Goal: Information Seeking & Learning: Find specific fact

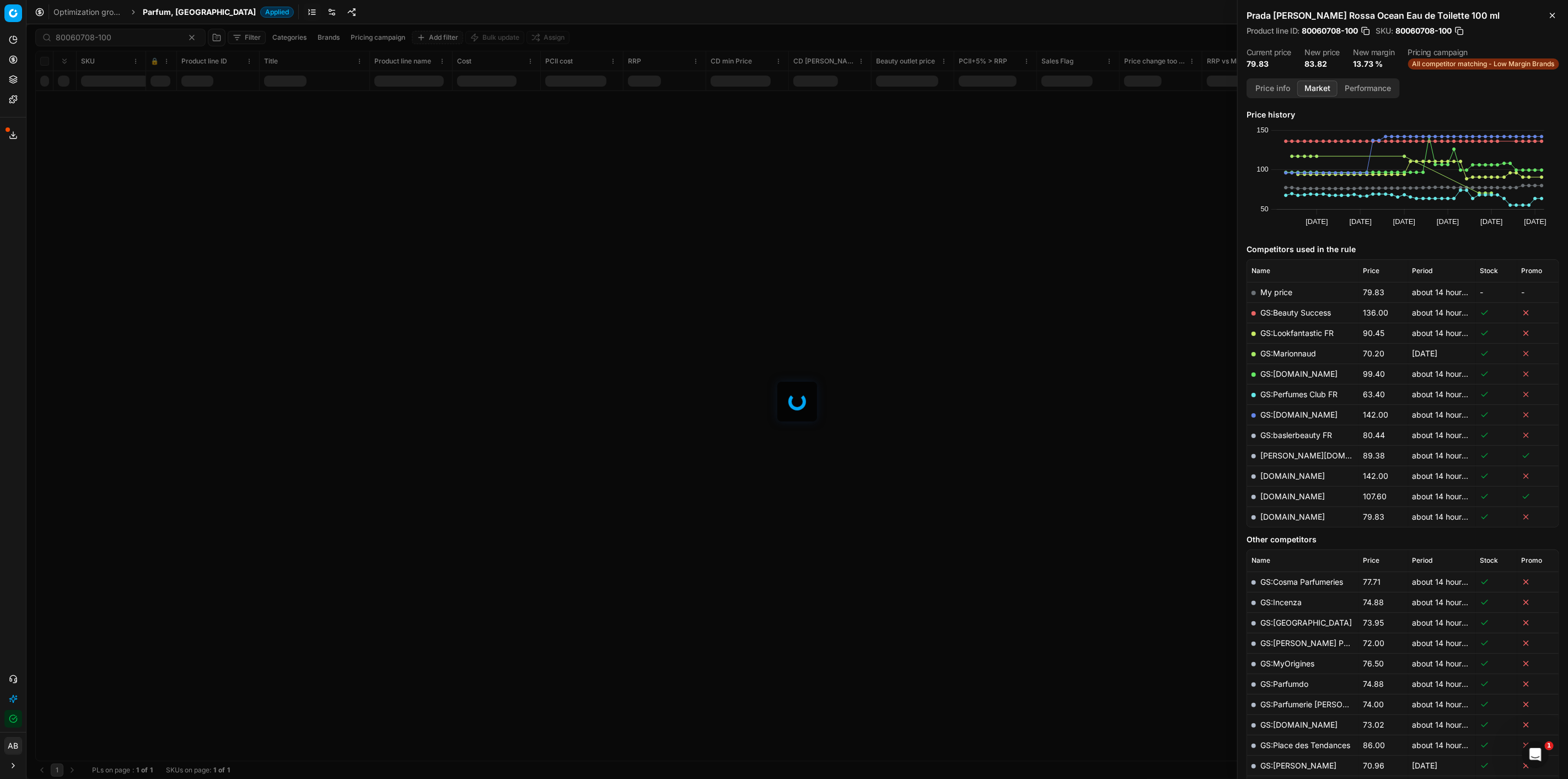
click at [145, 5] on div "Optimization groups Parfum, FR Applied Discard Download report" at bounding box center [797, 12] width 1542 height 25
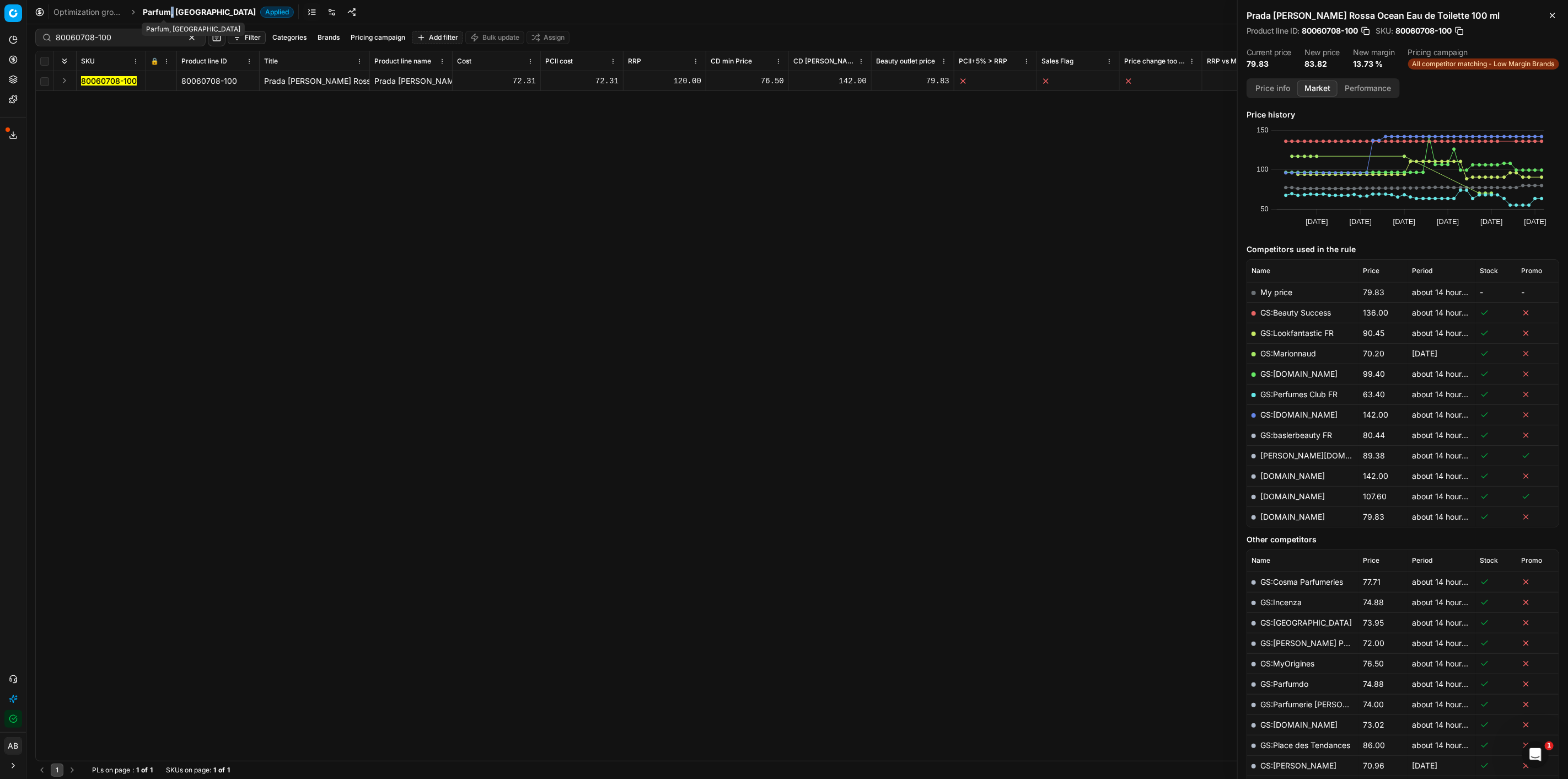
click at [171, 10] on span "Parfum, [GEOGRAPHIC_DATA]" at bounding box center [199, 12] width 113 height 11
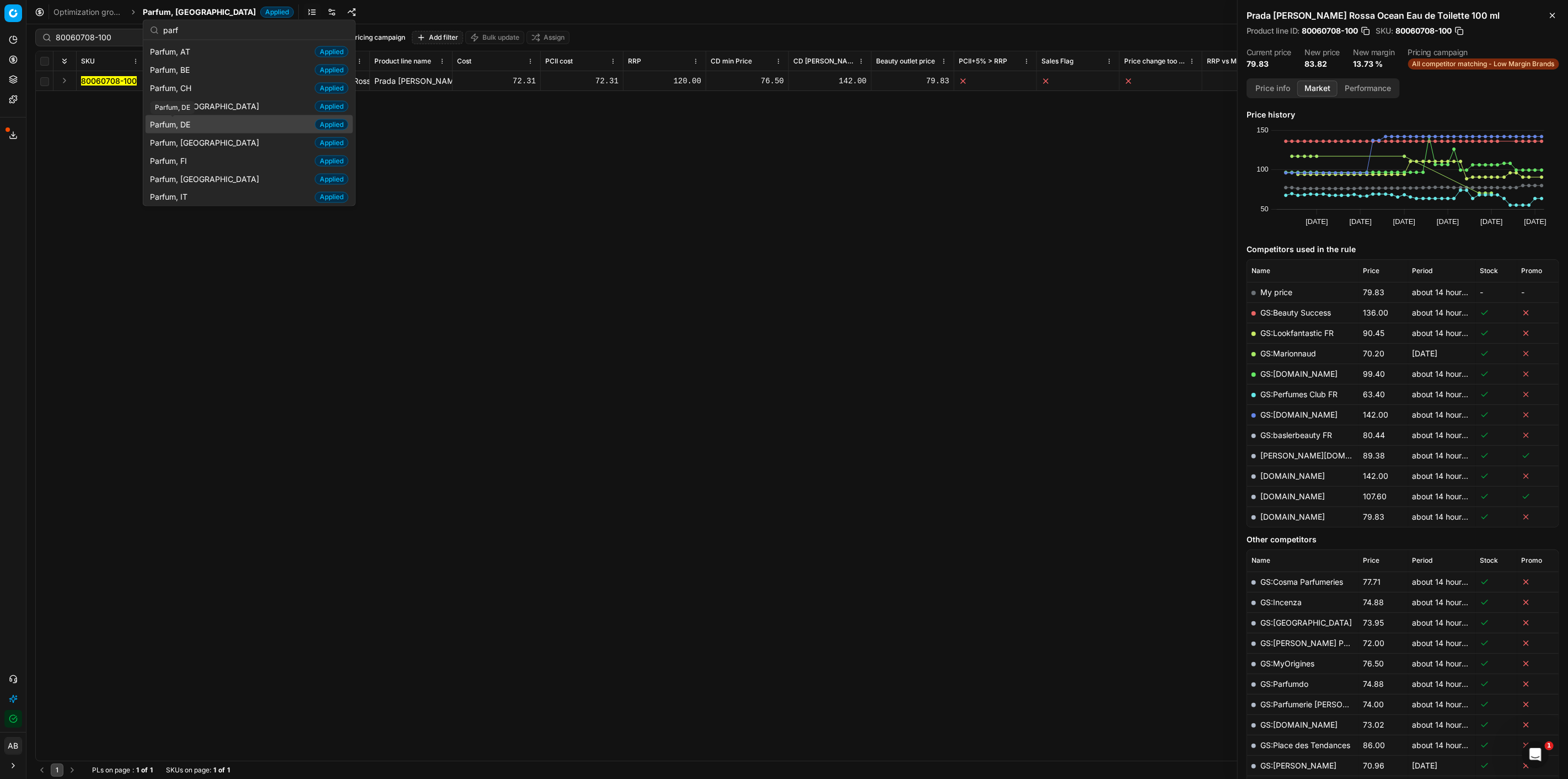
type input "parf"
click at [194, 122] on span "Parfum, DE" at bounding box center [172, 124] width 45 height 11
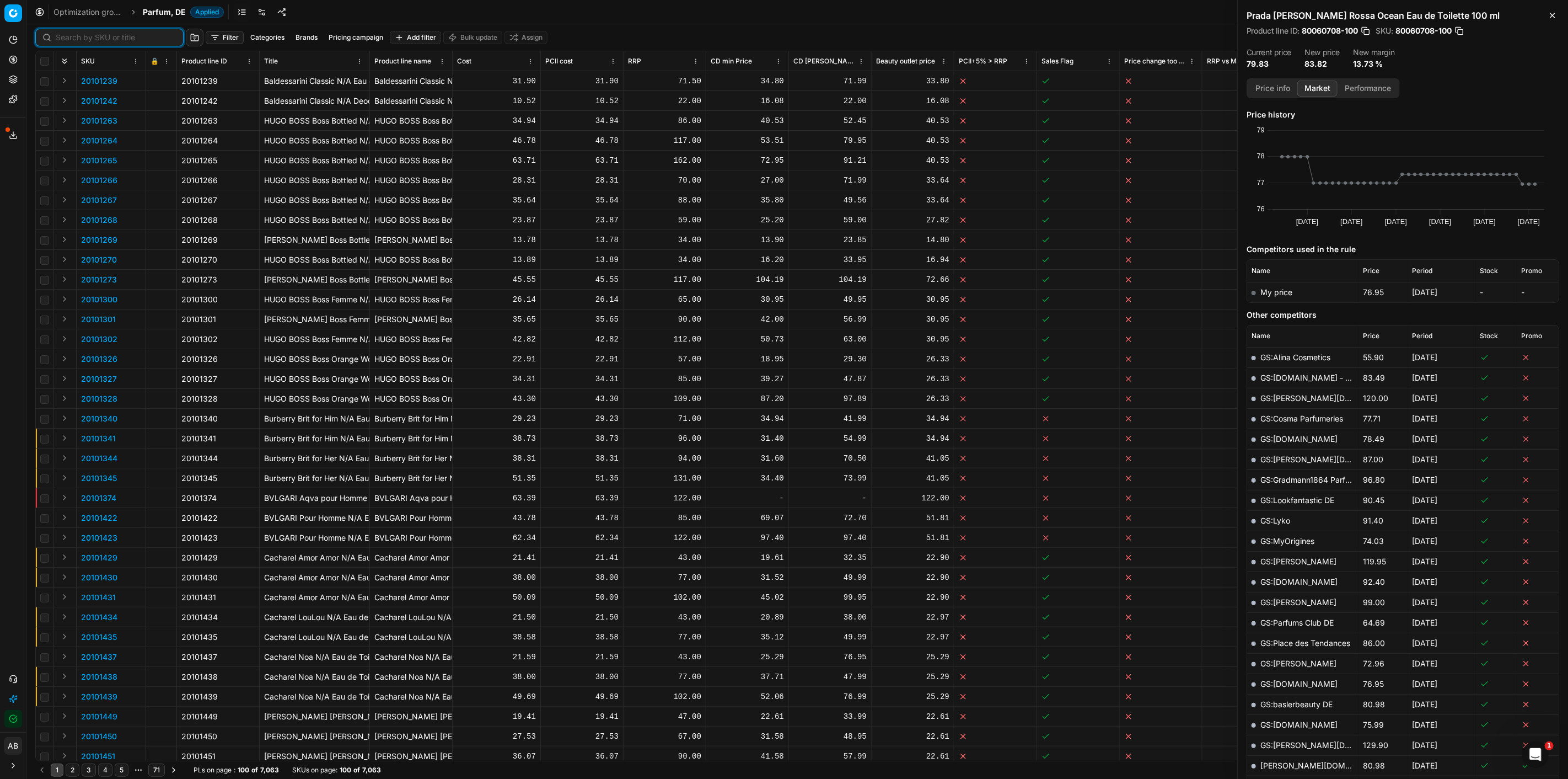
click at [68, 40] on input at bounding box center [116, 37] width 121 height 11
paste input "90015016-0023521"
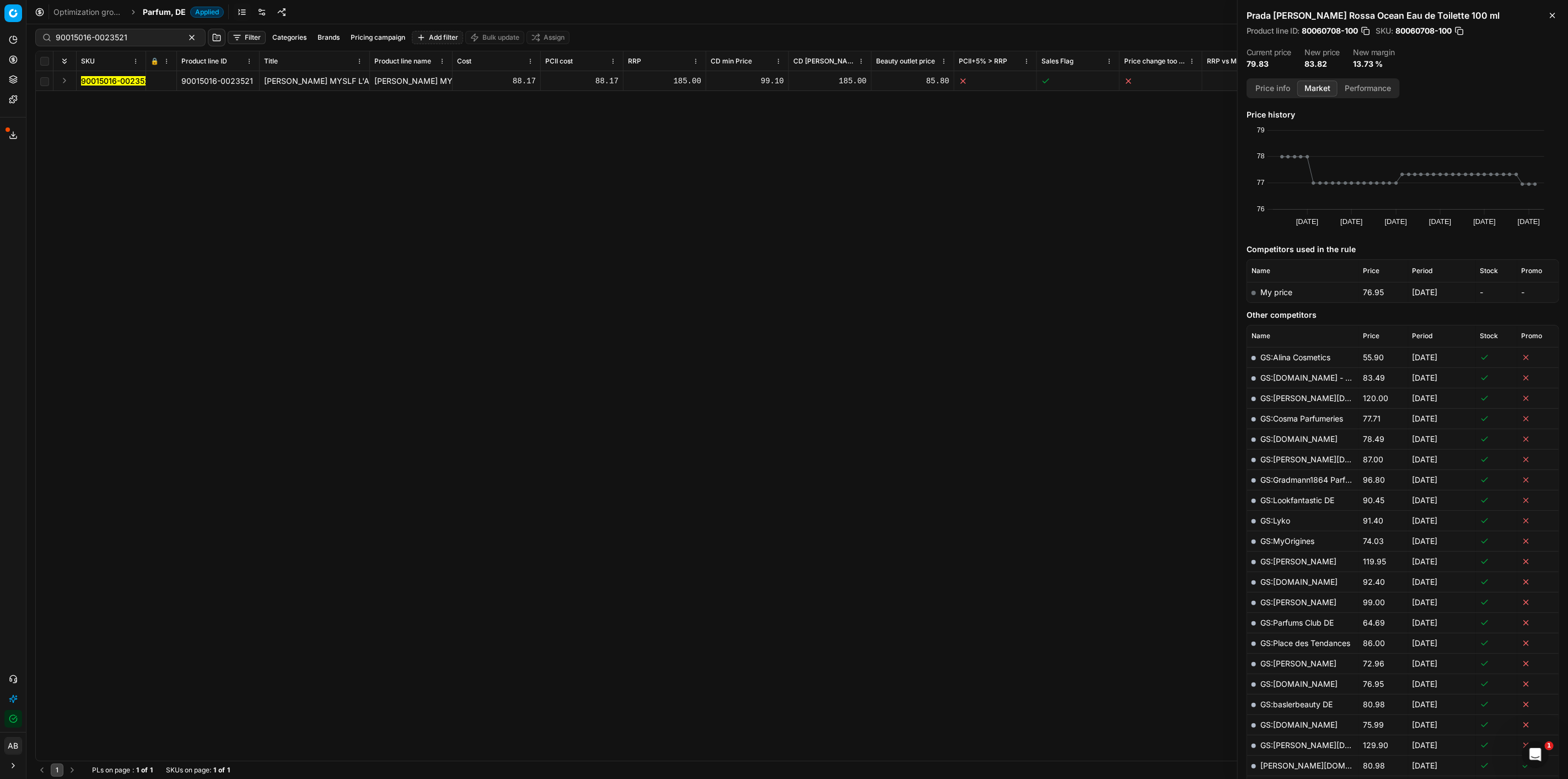
drag, startPoint x: 132, startPoint y: 74, endPoint x: 131, endPoint y: 79, distance: 5.1
click at [132, 74] on td "90015016-0023521" at bounding box center [112, 81] width 70 height 20
click at [131, 80] on mark "90015016-0023521" at bounding box center [116, 81] width 72 height 10
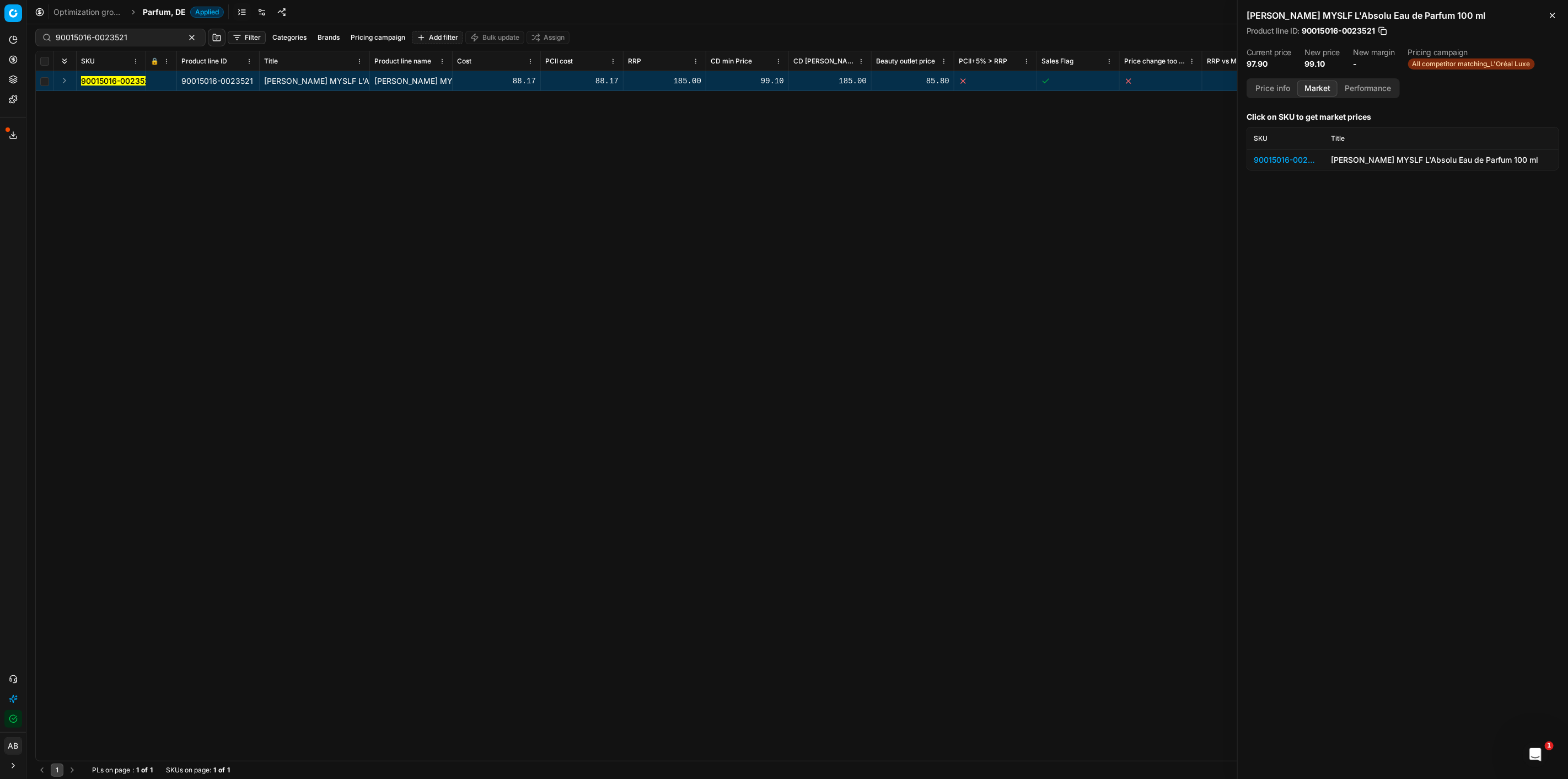
click at [1288, 156] on div "90015016-0023521" at bounding box center [1286, 160] width 64 height 11
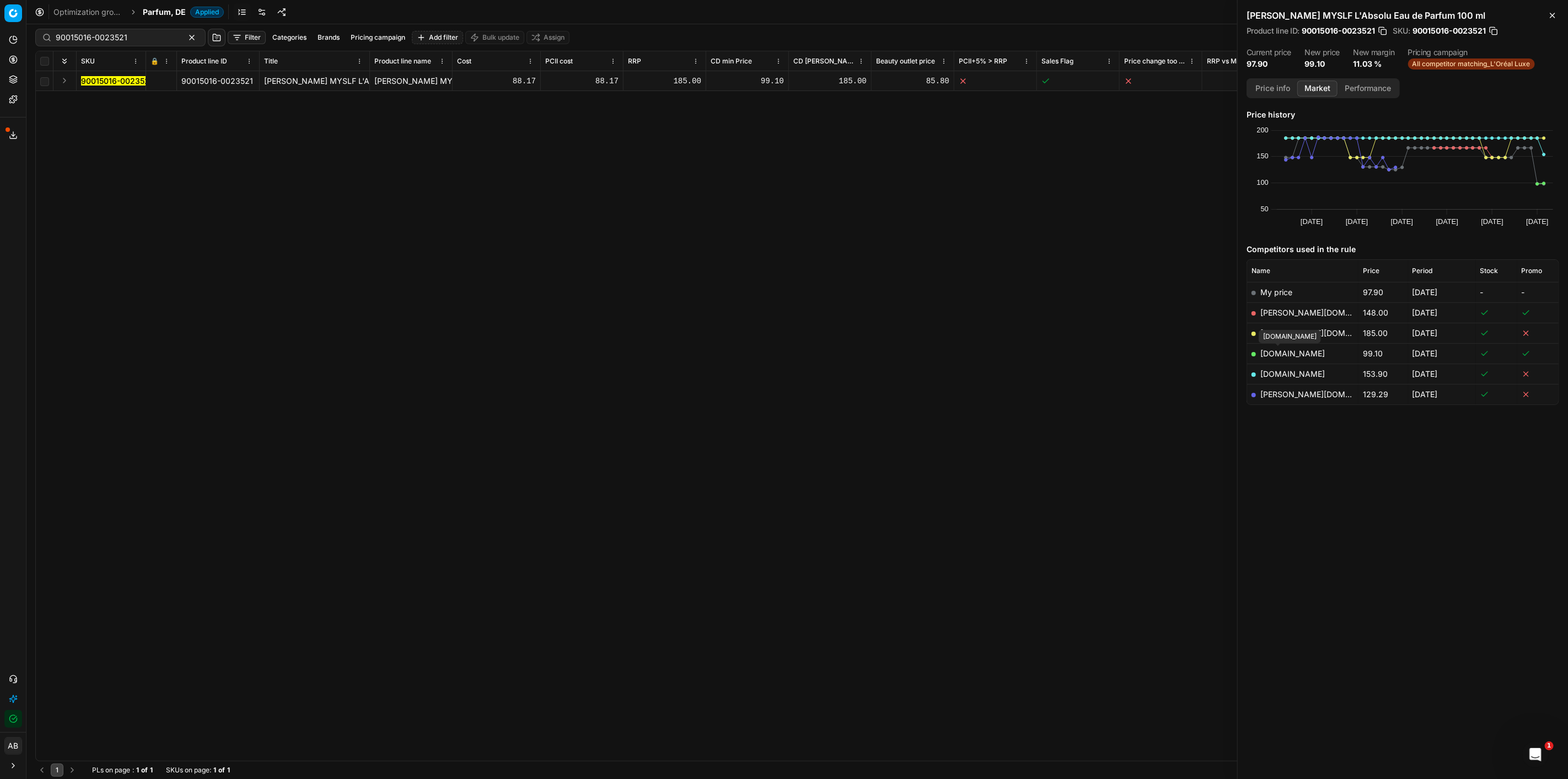
click at [1287, 350] on link "[DOMAIN_NAME]" at bounding box center [1293, 353] width 65 height 10
click at [1497, 29] on button "button" at bounding box center [1494, 30] width 11 height 11
click at [1286, 394] on link "[PERSON_NAME][DOMAIN_NAME]" at bounding box center [1324, 394] width 128 height 10
click at [1308, 308] on link "[PERSON_NAME][DOMAIN_NAME]" at bounding box center [1324, 312] width 128 height 10
click at [1304, 372] on link "[DOMAIN_NAME]" at bounding box center [1293, 374] width 65 height 10
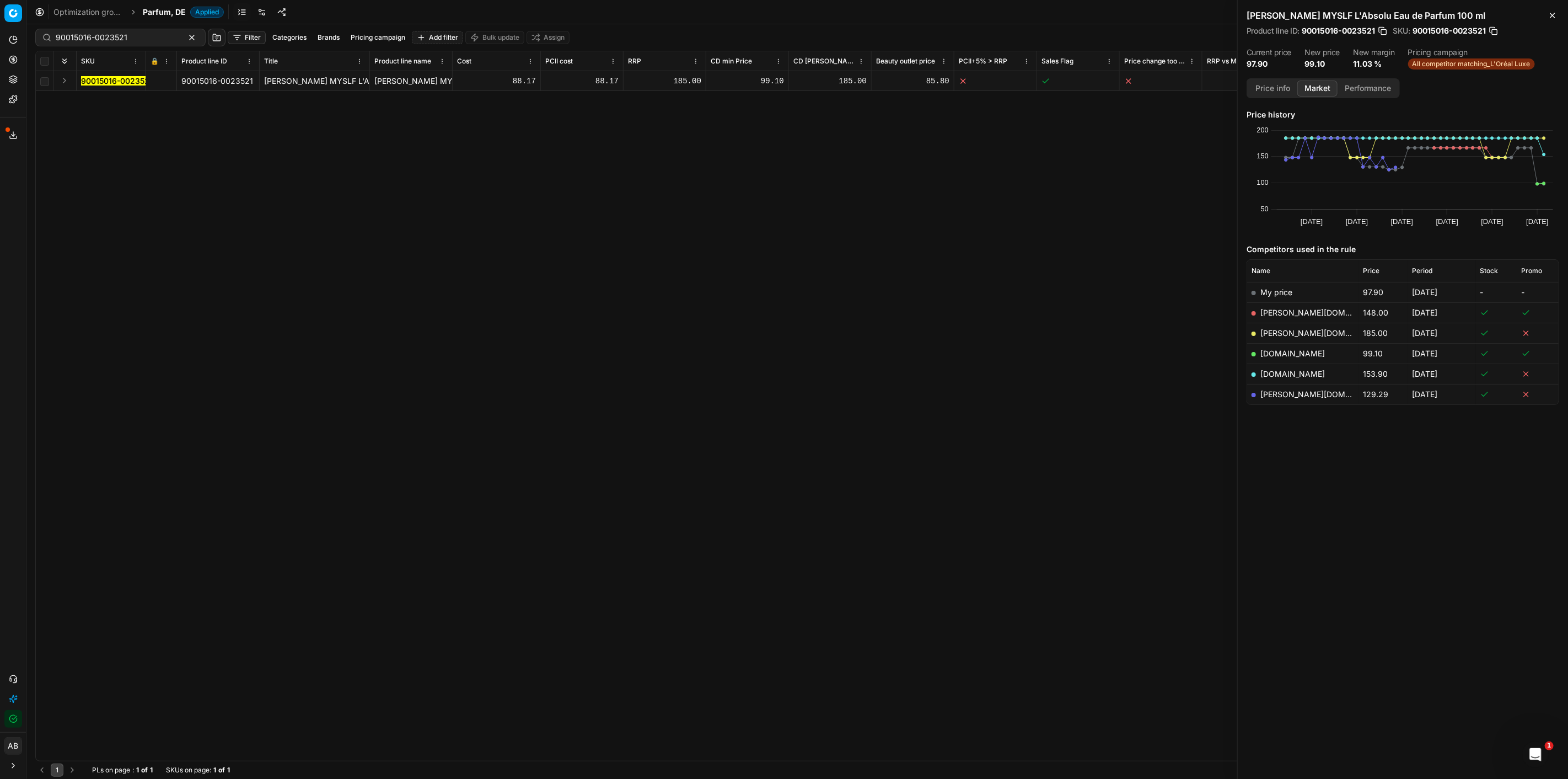
drag, startPoint x: 991, startPoint y: 257, endPoint x: 1085, endPoint y: 12, distance: 262.4
click at [991, 257] on div "90015016-0023521 90015016-0023521 [PERSON_NAME] MYSLF L'Absolu Eau de Parfum 10…" at bounding box center [797, 416] width 1523 height 690
drag, startPoint x: 134, startPoint y: 36, endPoint x: 47, endPoint y: 30, distance: 87.2
click at [47, 30] on div "90015016-0023521" at bounding box center [121, 37] width 171 height 17
paste input "0"
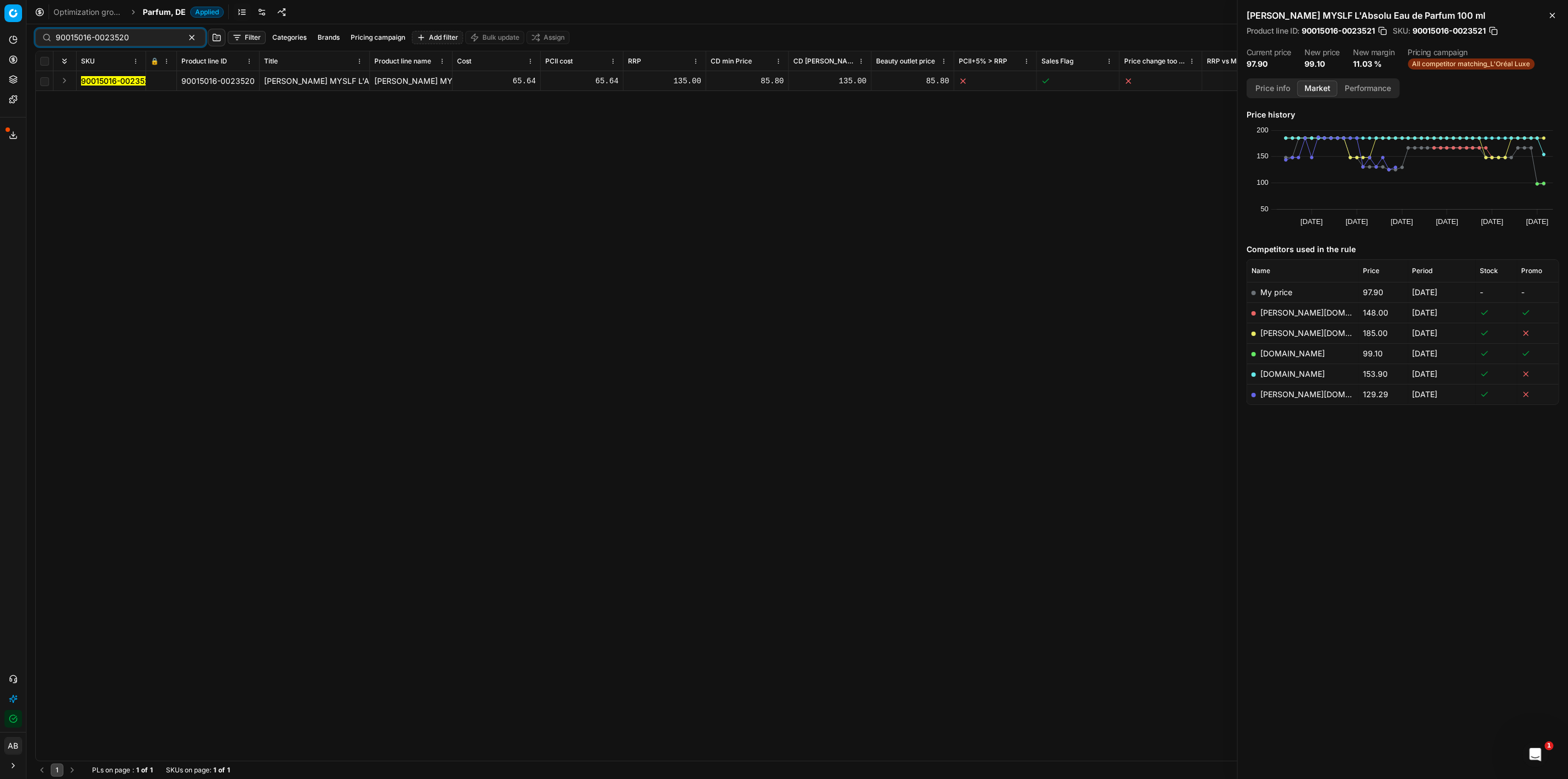
click at [89, 80] on mark "90015016-0023520" at bounding box center [118, 81] width 74 height 10
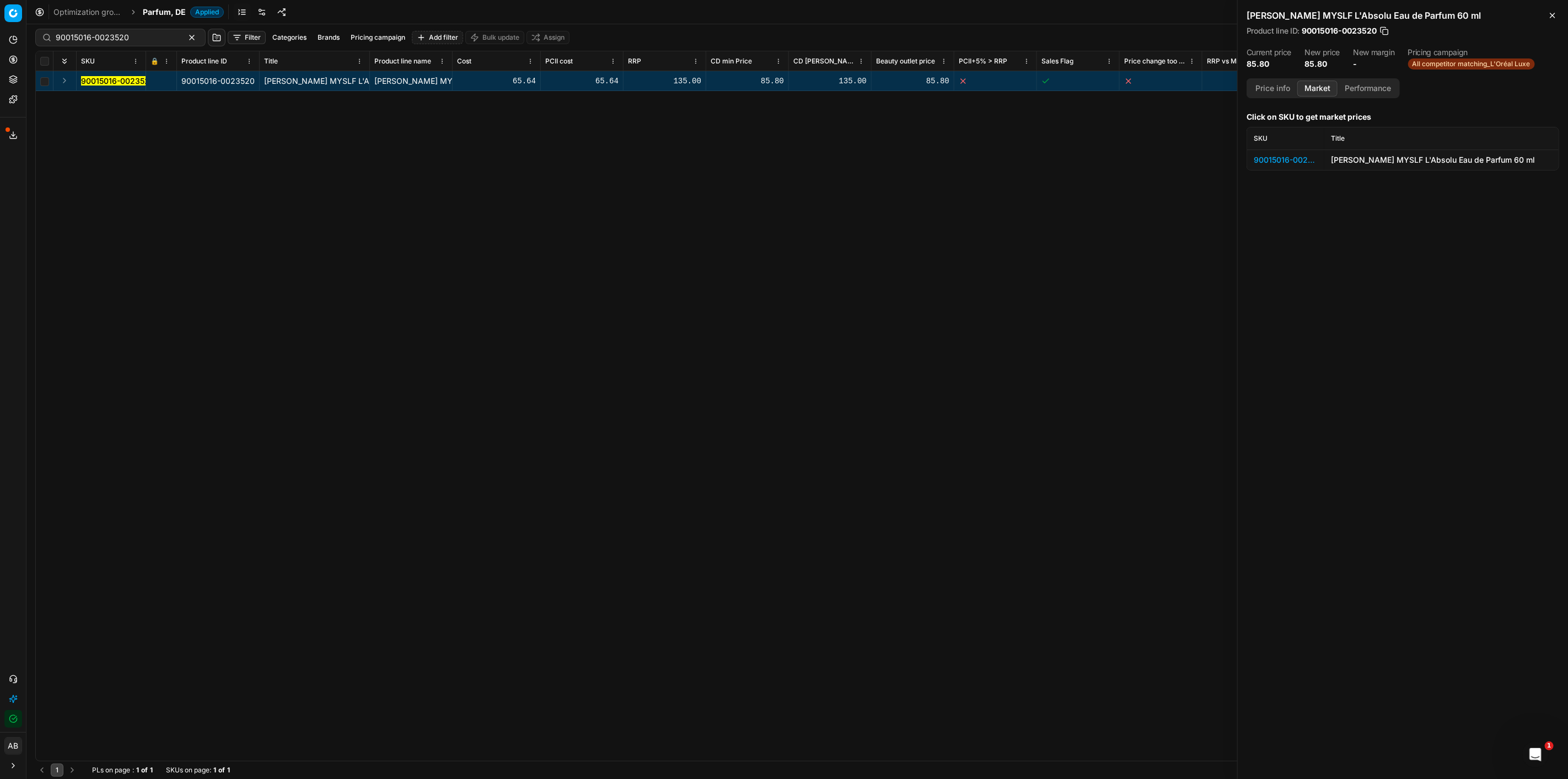
click at [1297, 158] on div "90015016-0023520" at bounding box center [1286, 160] width 64 height 11
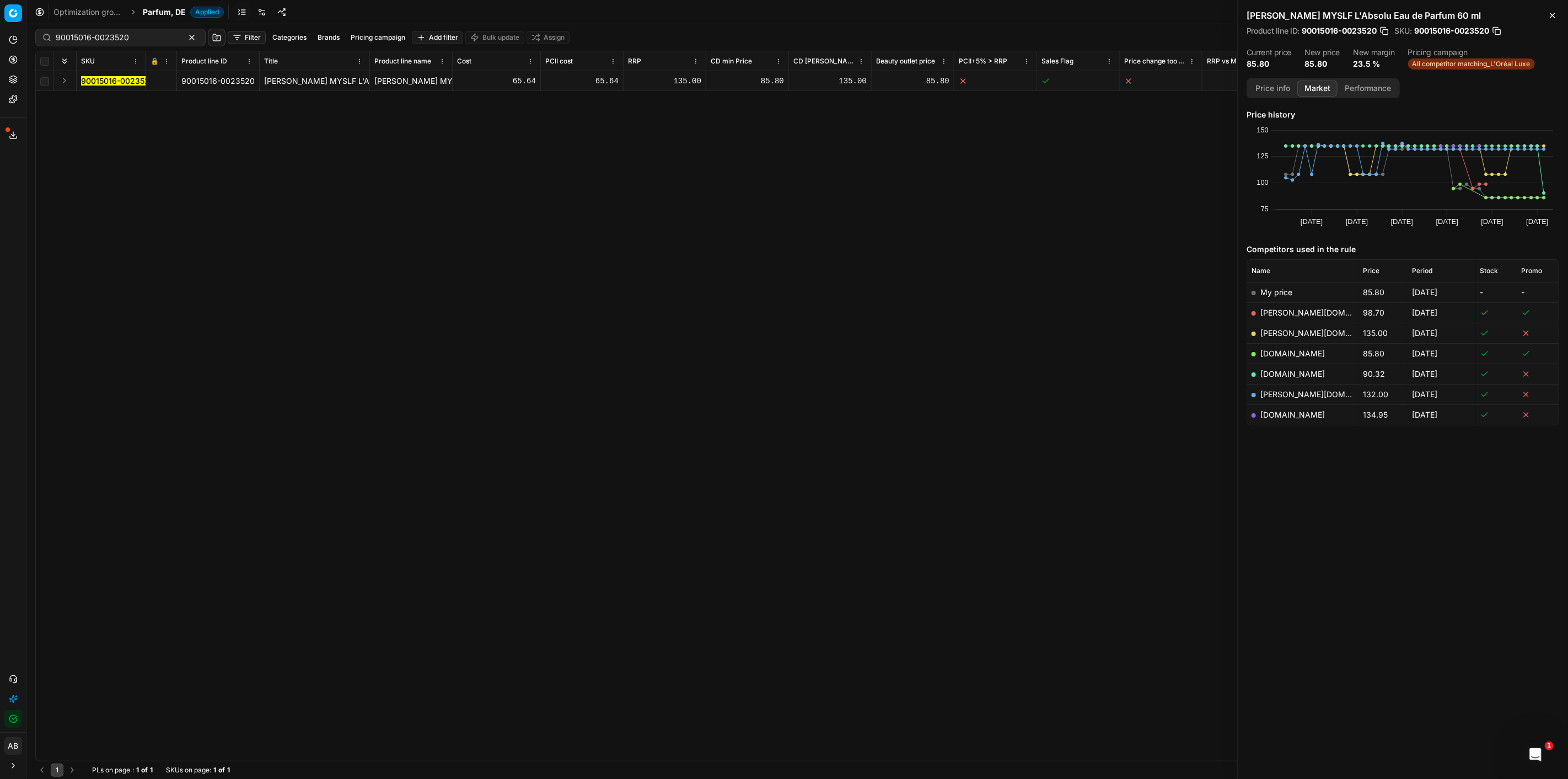
click at [1298, 313] on link "[PERSON_NAME][DOMAIN_NAME]" at bounding box center [1324, 312] width 128 height 10
click at [1285, 415] on link "[DOMAIN_NAME]" at bounding box center [1293, 414] width 65 height 10
click at [1286, 396] on link "[PERSON_NAME][DOMAIN_NAME]" at bounding box center [1324, 394] width 128 height 10
click at [158, 39] on div "90015016-0023520" at bounding box center [121, 37] width 171 height 17
drag, startPoint x: 142, startPoint y: 36, endPoint x: 5, endPoint y: 21, distance: 137.8
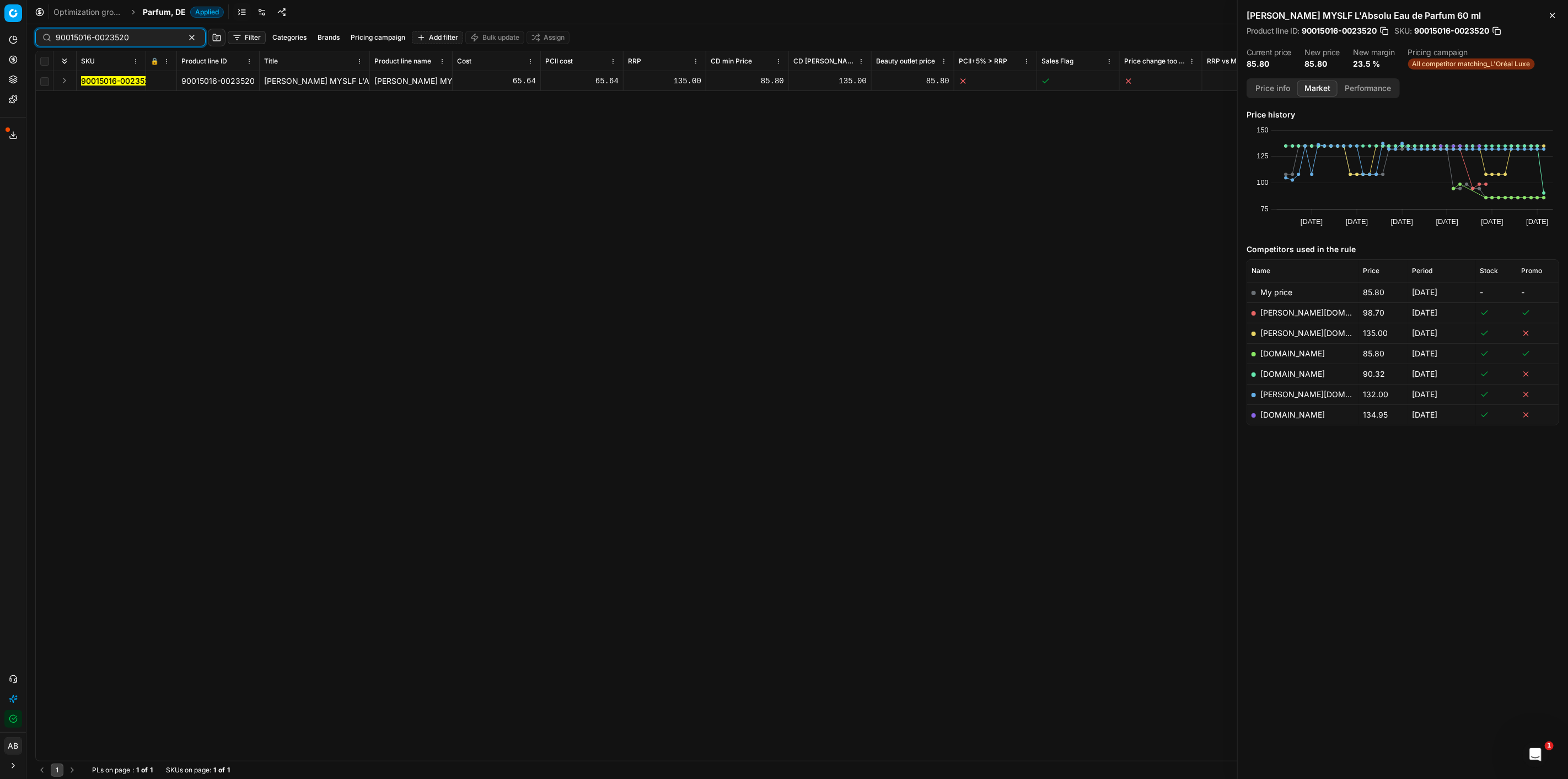
click at [5, 21] on div "Pricing platform Analytics Pricing Product portfolio Templates Export service 2…" at bounding box center [784, 389] width 1568 height 779
paste input "2"
type input "90015016-0023522"
click at [112, 80] on mark "90015016-0023522" at bounding box center [118, 81] width 74 height 10
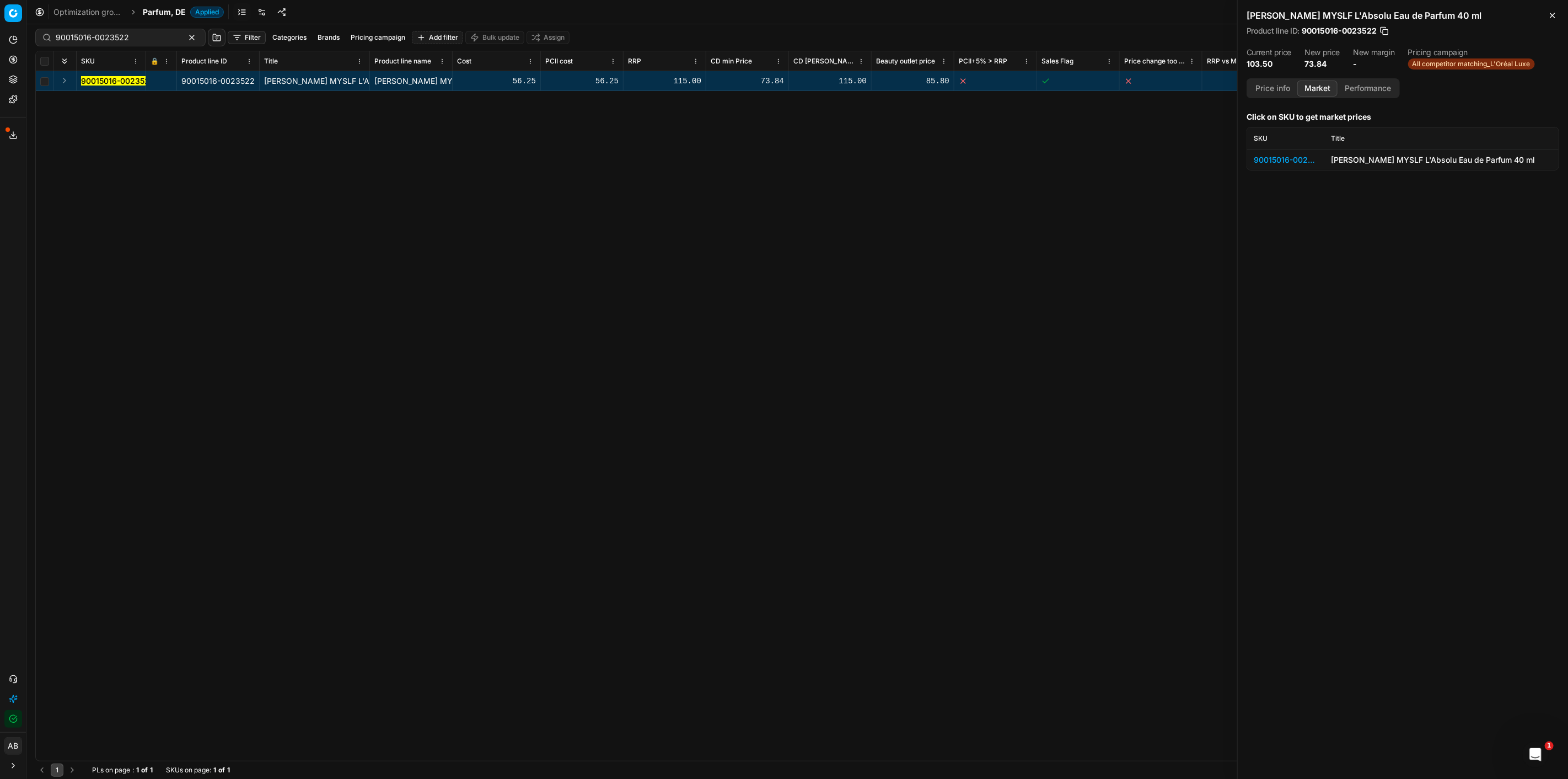
click at [1274, 156] on div "90015016-0023522" at bounding box center [1286, 160] width 64 height 11
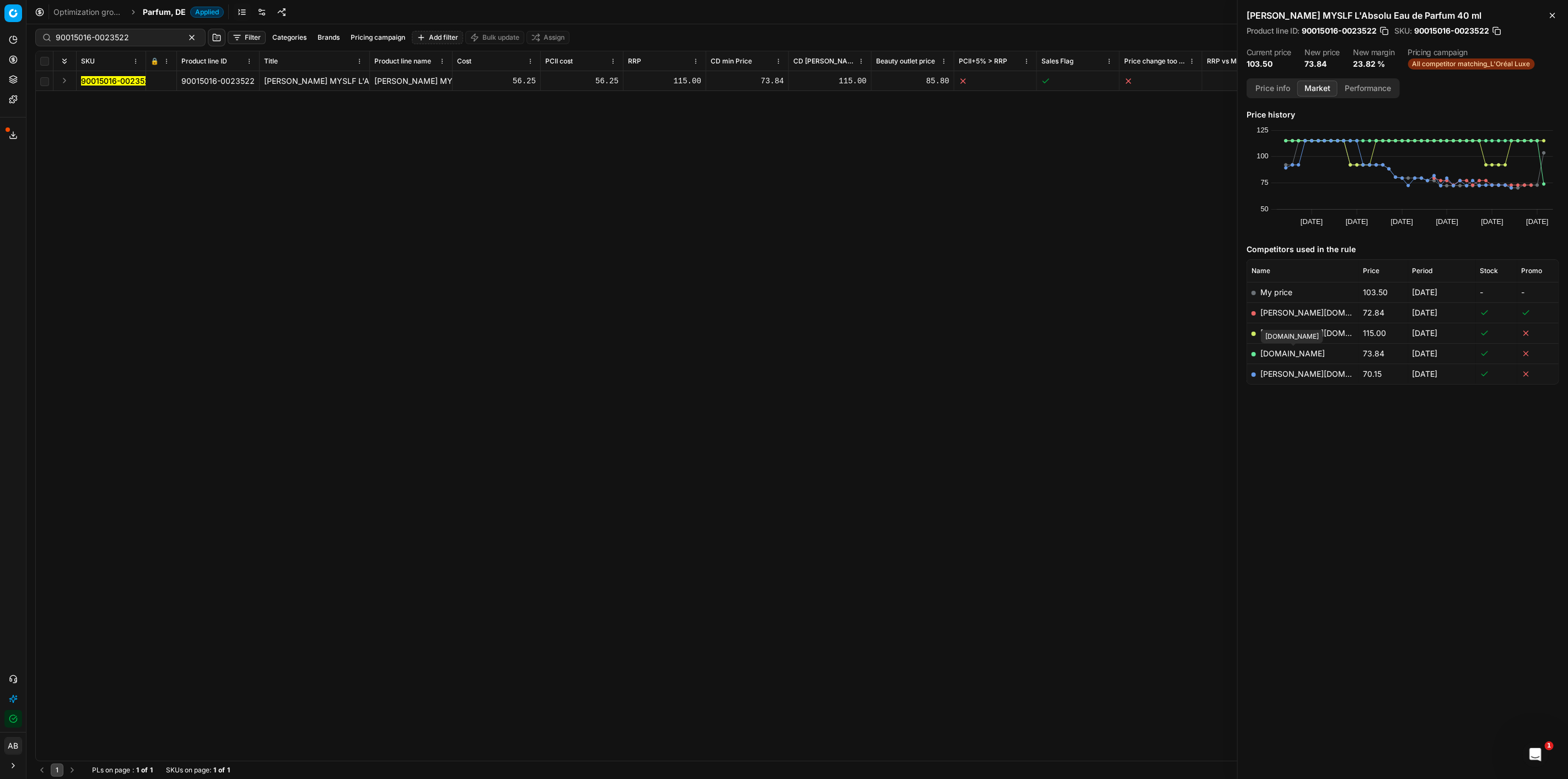
click at [1304, 350] on link "[DOMAIN_NAME]" at bounding box center [1293, 353] width 65 height 10
click at [1284, 376] on link "[PERSON_NAME][DOMAIN_NAME]" at bounding box center [1324, 374] width 128 height 10
click at [1304, 311] on link "[PERSON_NAME][DOMAIN_NAME]" at bounding box center [1324, 312] width 128 height 10
click at [1304, 355] on link "[DOMAIN_NAME]" at bounding box center [1293, 353] width 65 height 10
